Goal: Transaction & Acquisition: Purchase product/service

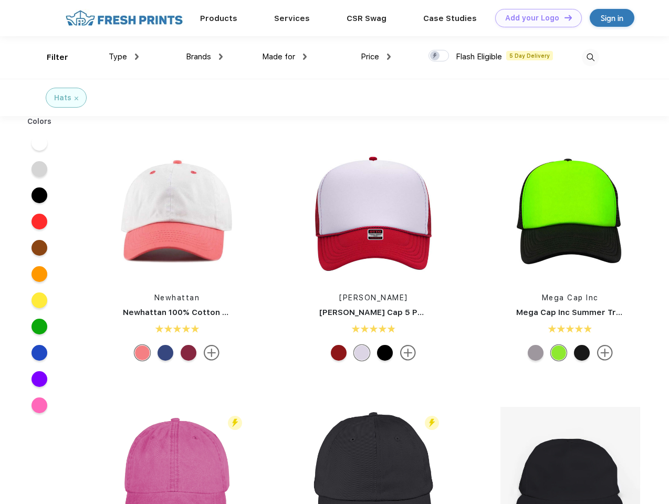
scroll to position [1, 0]
click at [535, 18] on link "Add your Logo Design Tool" at bounding box center [538, 18] width 87 height 18
click at [0, 0] on div "Design Tool" at bounding box center [0, 0] width 0 height 0
click at [563, 17] on link "Add your Logo Design Tool" at bounding box center [538, 18] width 87 height 18
click at [50, 57] on div "Filter" at bounding box center [58, 57] width 22 height 12
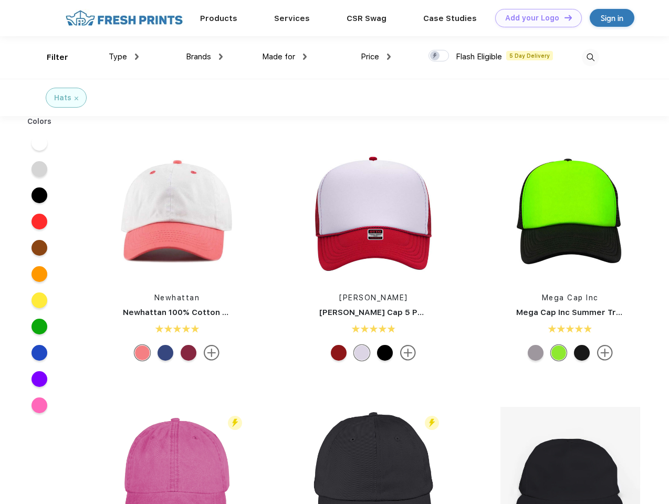
click at [124, 57] on span "Type" at bounding box center [118, 56] width 18 height 9
click at [204, 57] on span "Brands" at bounding box center [198, 56] width 25 height 9
click at [285, 57] on span "Made for" at bounding box center [278, 56] width 33 height 9
click at [376, 57] on span "Price" at bounding box center [370, 56] width 18 height 9
click at [439, 56] on div at bounding box center [438, 56] width 20 height 12
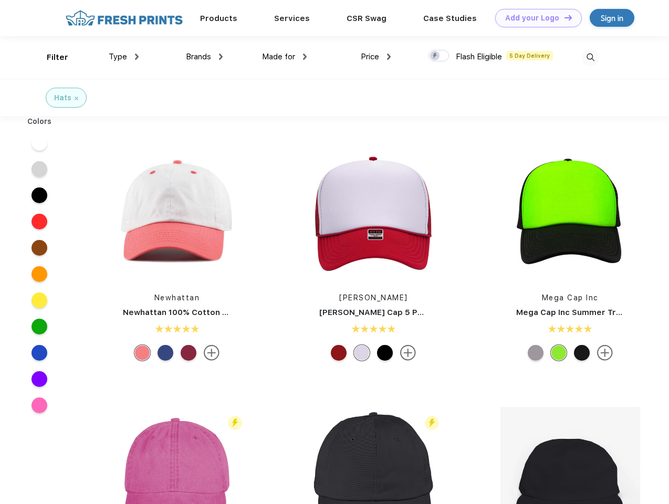
click at [435, 56] on input "checkbox" at bounding box center [431, 52] width 7 height 7
click at [590, 57] on img at bounding box center [590, 57] width 17 height 17
